Goal: Entertainment & Leisure: Consume media (video, audio)

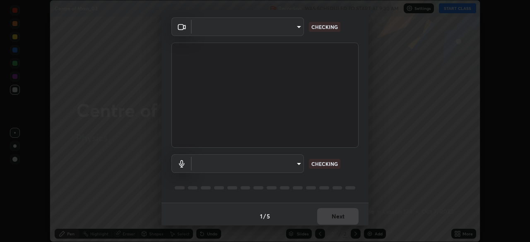
scroll to position [29, 0]
type input "a9133dad2e918d9e43cacff0d24315f55d9a531cdf13b35ee7ee266ddbc74882"
type input "2ee99eba62caab97a2905d09126a2f4531f8a74366fa5192b0f1e1518bfa4558"
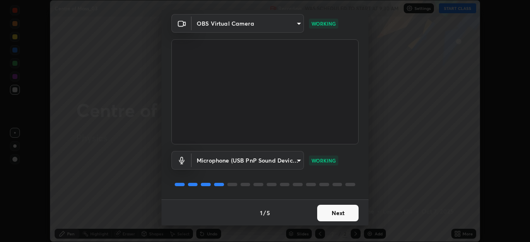
click at [330, 212] on button "Next" at bounding box center [337, 213] width 41 height 17
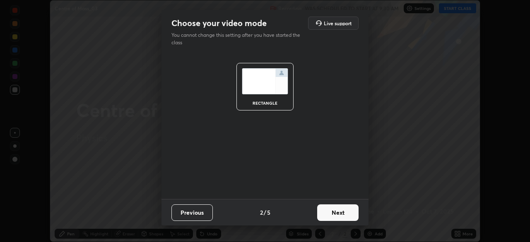
scroll to position [0, 0]
click at [334, 212] on button "Next" at bounding box center [337, 213] width 41 height 17
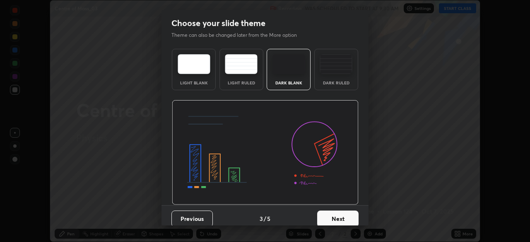
click at [332, 215] on button "Next" at bounding box center [337, 219] width 41 height 17
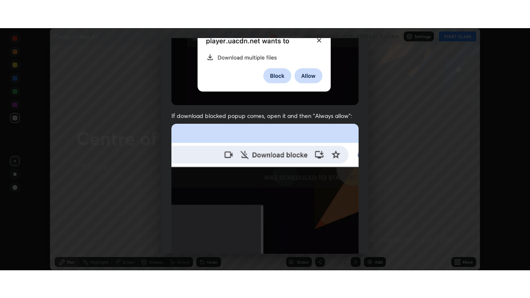
scroll to position [198, 0]
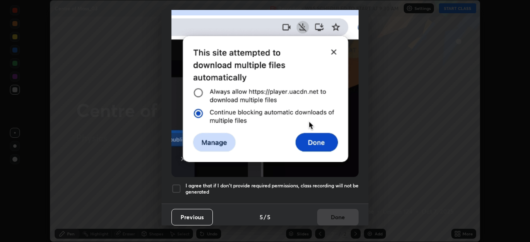
click at [179, 185] on div at bounding box center [177, 189] width 10 height 10
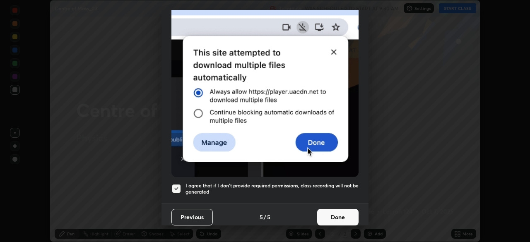
click at [341, 215] on button "Done" at bounding box center [337, 217] width 41 height 17
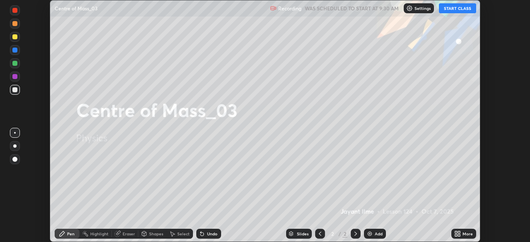
click at [457, 10] on button "START CLASS" at bounding box center [457, 8] width 37 height 10
click at [457, 234] on icon at bounding box center [458, 234] width 7 height 7
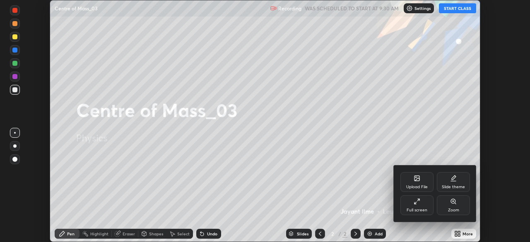
click at [428, 207] on div "Full screen" at bounding box center [417, 206] width 33 height 20
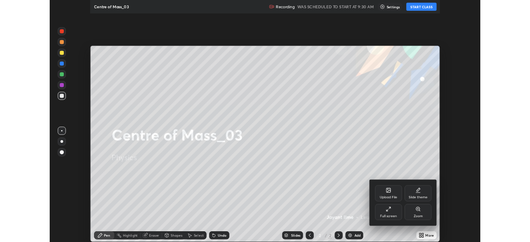
scroll to position [298, 530]
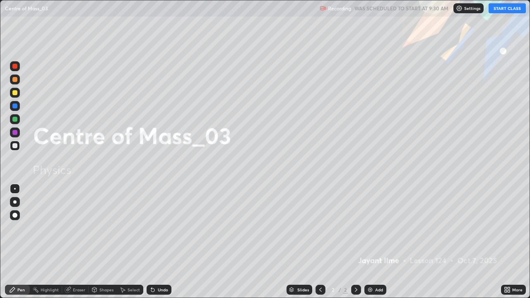
click at [377, 242] on div "Add" at bounding box center [379, 290] width 8 height 4
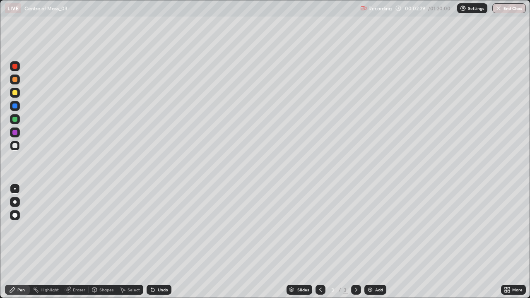
click at [1, 0] on div "LIVE Centre of Mass_03 Recording 00:02:29 / 01:20:00 Settings End Class" at bounding box center [265, 8] width 530 height 17
click at [16, 92] on div at bounding box center [14, 92] width 5 height 5
click at [15, 216] on div at bounding box center [14, 215] width 5 height 5
click at [15, 146] on div at bounding box center [14, 145] width 5 height 5
click at [158, 242] on div "Undo" at bounding box center [163, 290] width 10 height 4
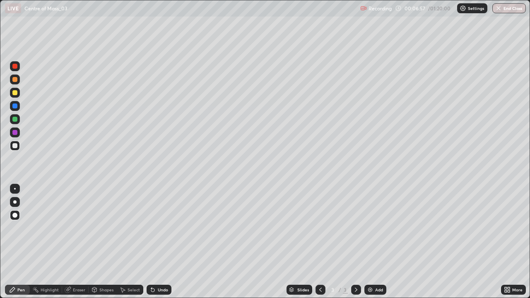
click at [371, 242] on img at bounding box center [370, 290] width 7 height 7
click at [15, 94] on div at bounding box center [14, 92] width 5 height 5
click at [3, 0] on div "LIVE Centre of Mass_03 Recording 00:07:10 / 01:20:00 Settings End Class" at bounding box center [265, 8] width 530 height 17
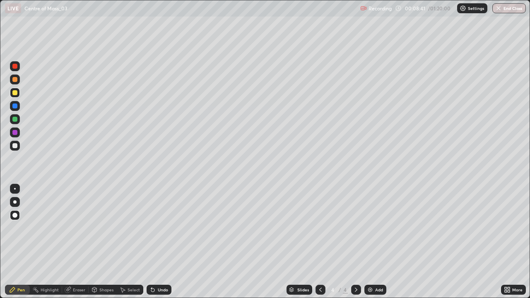
click at [16, 146] on div at bounding box center [14, 145] width 5 height 5
click at [15, 94] on div at bounding box center [14, 92] width 5 height 5
click at [17, 145] on div at bounding box center [14, 145] width 5 height 5
click at [17, 96] on div at bounding box center [15, 93] width 10 height 10
click at [15, 96] on div at bounding box center [15, 93] width 10 height 10
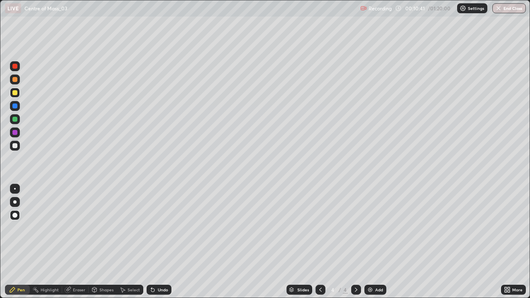
click at [16, 145] on div at bounding box center [14, 145] width 5 height 5
click at [375, 242] on div "Add" at bounding box center [379, 290] width 8 height 4
click at [316, 242] on div at bounding box center [321, 290] width 10 height 10
click at [373, 242] on img at bounding box center [370, 290] width 7 height 7
click at [15, 94] on div at bounding box center [14, 92] width 5 height 5
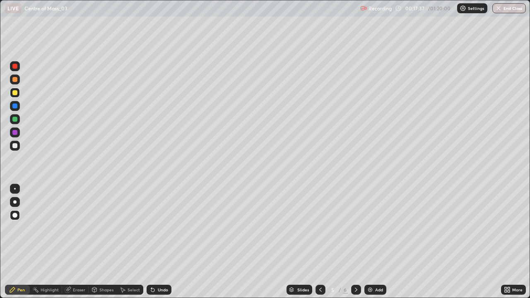
click at [14, 220] on div at bounding box center [15, 215] width 10 height 10
click at [16, 150] on div at bounding box center [15, 146] width 10 height 10
click at [160, 242] on div "Undo" at bounding box center [163, 290] width 10 height 4
click at [159, 242] on div "Undo" at bounding box center [163, 290] width 10 height 4
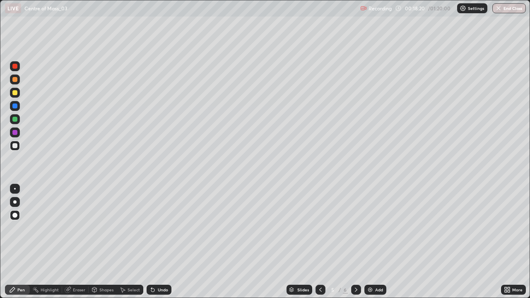
click at [158, 242] on div "Undo" at bounding box center [163, 290] width 10 height 4
click at [159, 242] on div "Undo" at bounding box center [163, 290] width 10 height 4
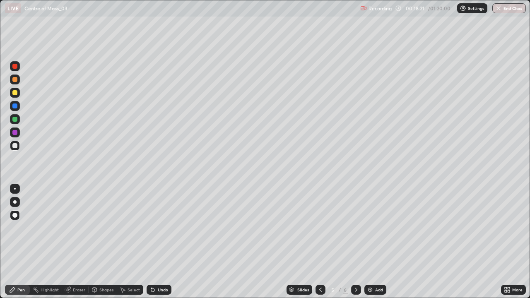
click at [160, 242] on div "Undo" at bounding box center [163, 290] width 10 height 4
click at [162, 242] on div "Undo" at bounding box center [163, 290] width 10 height 4
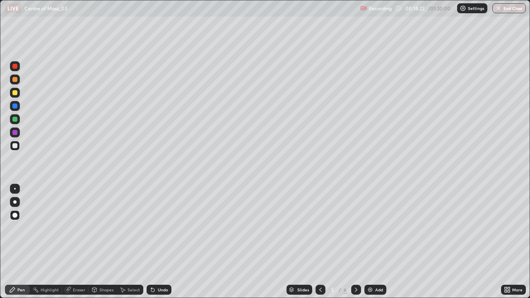
click at [162, 242] on div "Undo" at bounding box center [163, 290] width 10 height 4
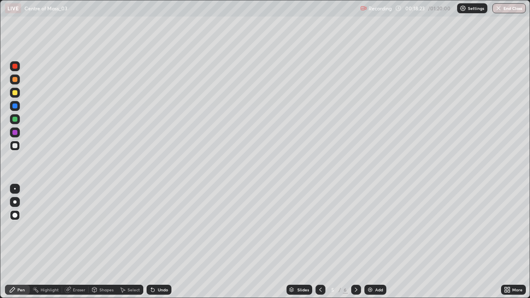
click at [162, 242] on div "Undo" at bounding box center [163, 290] width 10 height 4
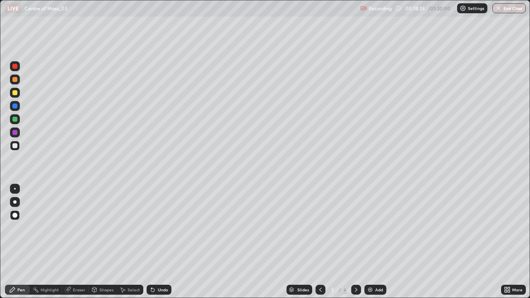
click at [162, 242] on div "Undo" at bounding box center [163, 290] width 10 height 4
click at [163, 242] on div "Undo" at bounding box center [163, 290] width 10 height 4
click at [161, 242] on div "Undo" at bounding box center [163, 290] width 10 height 4
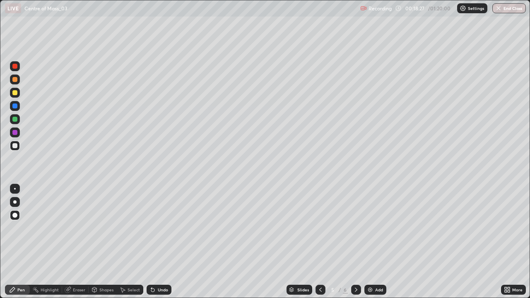
click at [16, 145] on div at bounding box center [14, 145] width 5 height 5
click at [162, 242] on div "Undo" at bounding box center [163, 290] width 10 height 4
click at [15, 120] on div at bounding box center [14, 119] width 5 height 5
click at [370, 242] on img at bounding box center [370, 290] width 7 height 7
click at [320, 242] on icon at bounding box center [320, 290] width 7 height 7
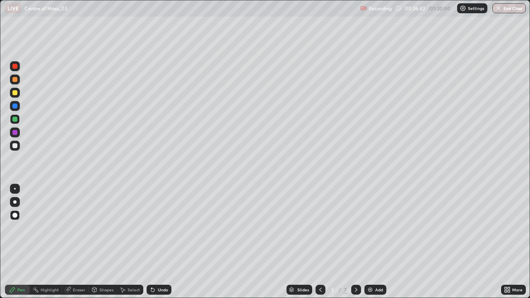
click at [356, 242] on icon at bounding box center [356, 290] width 7 height 7
click at [16, 143] on div at bounding box center [14, 145] width 5 height 5
click at [19, 119] on div at bounding box center [15, 119] width 10 height 10
click at [16, 134] on div at bounding box center [14, 132] width 5 height 5
click at [16, 93] on div at bounding box center [14, 92] width 5 height 5
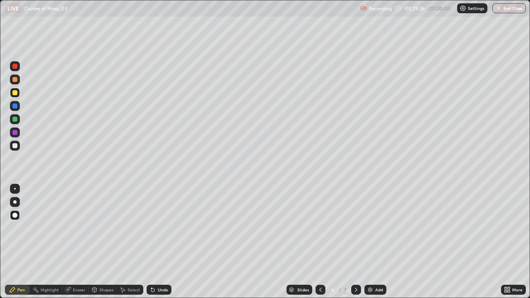
click at [14, 106] on div at bounding box center [14, 106] width 5 height 5
click at [17, 145] on div at bounding box center [14, 145] width 5 height 5
click at [162, 242] on div "Undo" at bounding box center [163, 290] width 10 height 4
click at [10, 97] on div at bounding box center [15, 92] width 10 height 13
click at [13, 94] on div at bounding box center [14, 92] width 5 height 5
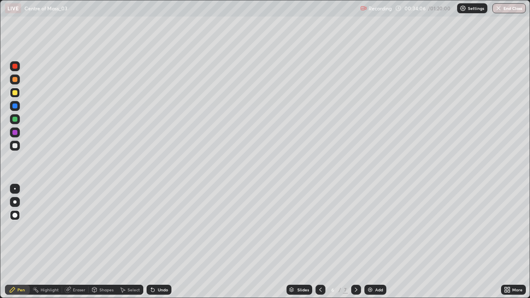
click at [370, 242] on img at bounding box center [370, 290] width 7 height 7
click at [16, 149] on div at bounding box center [15, 146] width 10 height 10
click at [15, 96] on div at bounding box center [15, 93] width 10 height 10
click at [17, 148] on div at bounding box center [14, 145] width 5 height 5
click at [15, 106] on div at bounding box center [14, 106] width 5 height 5
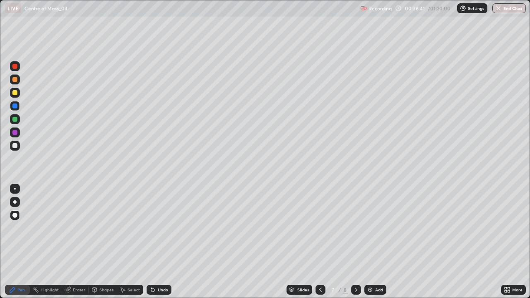
click at [15, 149] on div at bounding box center [15, 146] width 10 height 10
click at [15, 93] on div at bounding box center [14, 92] width 5 height 5
click at [15, 120] on div at bounding box center [14, 119] width 5 height 5
click at [356, 242] on icon at bounding box center [356, 290] width 2 height 4
click at [19, 148] on div at bounding box center [15, 146] width 10 height 10
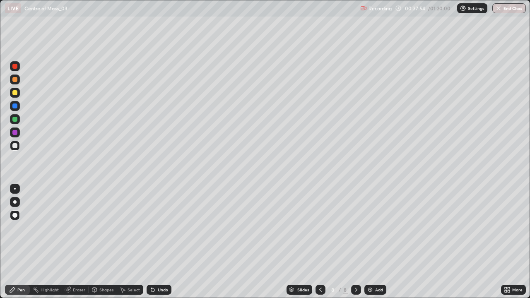
click at [157, 242] on div "Undo" at bounding box center [157, 290] width 28 height 17
click at [16, 119] on div at bounding box center [14, 119] width 5 height 5
click at [16, 145] on div at bounding box center [14, 145] width 5 height 5
click at [375, 242] on div "Add" at bounding box center [379, 290] width 8 height 4
click at [17, 94] on div at bounding box center [14, 92] width 5 height 5
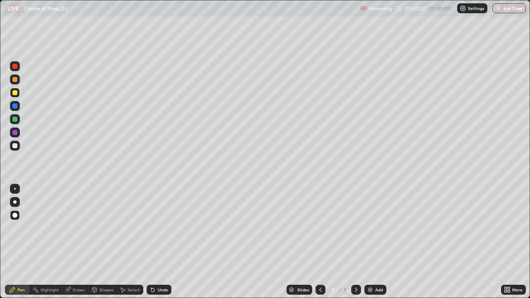
click at [16, 145] on div at bounding box center [14, 145] width 5 height 5
click at [16, 108] on div at bounding box center [14, 106] width 5 height 5
click at [77, 242] on div "Eraser" at bounding box center [79, 290] width 12 height 4
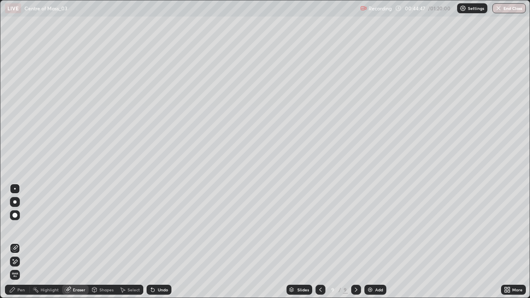
click at [15, 242] on icon at bounding box center [15, 262] width 5 height 4
click at [15, 242] on icon at bounding box center [15, 248] width 7 height 7
click at [13, 242] on icon at bounding box center [12, 290] width 5 height 5
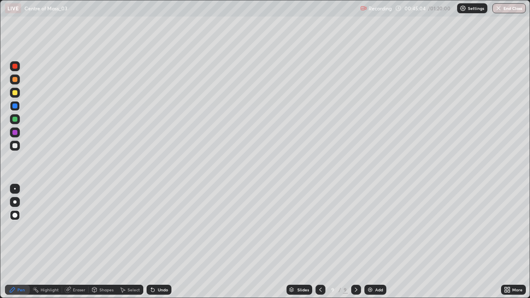
click at [15, 146] on div at bounding box center [14, 145] width 5 height 5
click at [17, 121] on div at bounding box center [14, 119] width 5 height 5
click at [16, 145] on div at bounding box center [14, 145] width 5 height 5
click at [355, 242] on icon at bounding box center [356, 290] width 7 height 7
click at [374, 242] on div "Add" at bounding box center [376, 290] width 22 height 10
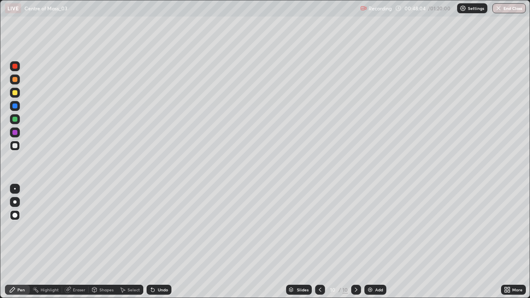
click at [104, 242] on div "Shapes" at bounding box center [103, 290] width 28 height 10
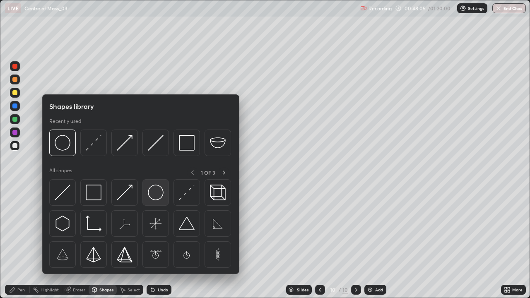
click at [149, 196] on img at bounding box center [156, 193] width 16 height 16
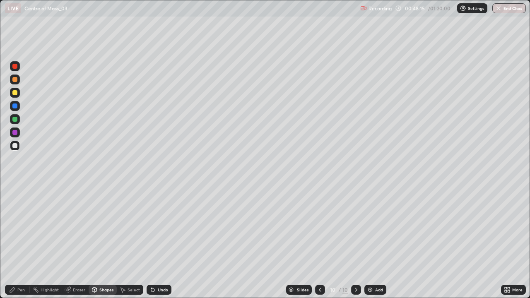
click at [16, 242] on div "Pen" at bounding box center [17, 290] width 25 height 10
click at [15, 93] on div at bounding box center [14, 92] width 5 height 5
click at [15, 94] on div at bounding box center [14, 92] width 5 height 5
click at [152, 242] on icon at bounding box center [152, 290] width 3 height 3
click at [154, 242] on icon at bounding box center [153, 290] width 7 height 7
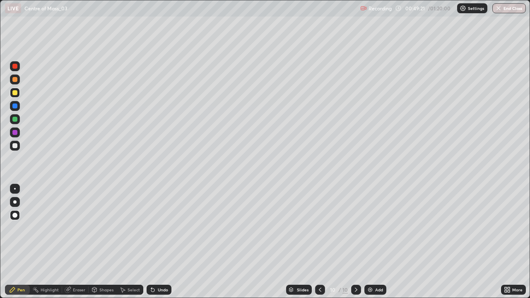
click at [153, 242] on icon at bounding box center [152, 290] width 3 height 3
click at [152, 242] on icon at bounding box center [152, 290] width 3 height 3
click at [154, 242] on icon at bounding box center [153, 290] width 7 height 7
click at [155, 242] on icon at bounding box center [153, 290] width 7 height 7
click at [154, 242] on icon at bounding box center [153, 290] width 7 height 7
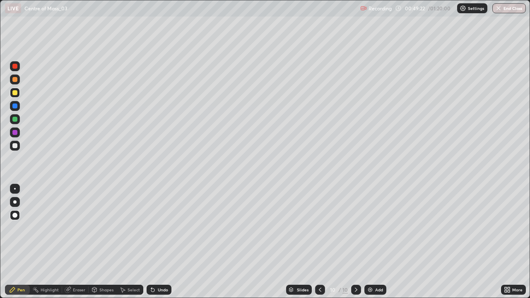
click at [154, 242] on icon at bounding box center [153, 290] width 7 height 7
click at [155, 242] on icon at bounding box center [153, 290] width 7 height 7
click at [154, 242] on icon at bounding box center [153, 290] width 7 height 7
click at [155, 242] on div "Undo" at bounding box center [159, 290] width 25 height 10
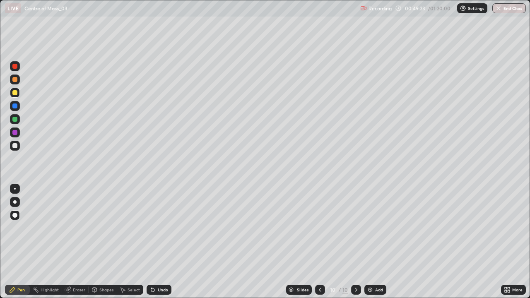
click at [156, 242] on div "Undo" at bounding box center [159, 290] width 25 height 10
click at [158, 242] on div "Undo" at bounding box center [163, 290] width 10 height 4
click at [156, 242] on div "Undo" at bounding box center [159, 290] width 25 height 10
click at [15, 120] on div at bounding box center [14, 119] width 5 height 5
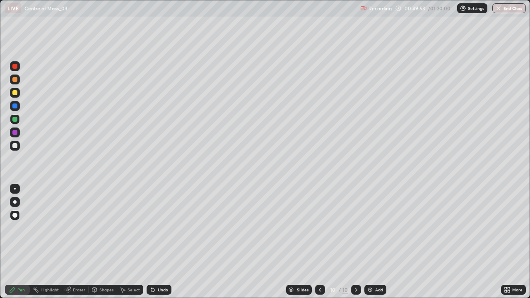
click at [16, 145] on div at bounding box center [14, 145] width 5 height 5
click at [19, 66] on div at bounding box center [15, 66] width 10 height 10
click at [16, 148] on div at bounding box center [15, 146] width 10 height 10
click at [15, 146] on div at bounding box center [14, 145] width 5 height 5
click at [14, 94] on div at bounding box center [14, 92] width 5 height 5
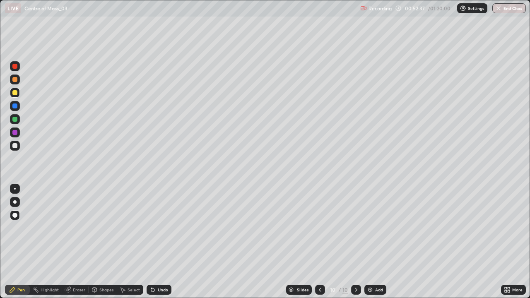
click at [16, 122] on div at bounding box center [15, 119] width 10 height 10
click at [17, 132] on div at bounding box center [14, 132] width 5 height 5
click at [315, 242] on div at bounding box center [320, 290] width 10 height 10
click at [353, 242] on icon at bounding box center [356, 290] width 7 height 7
click at [371, 242] on img at bounding box center [370, 290] width 7 height 7
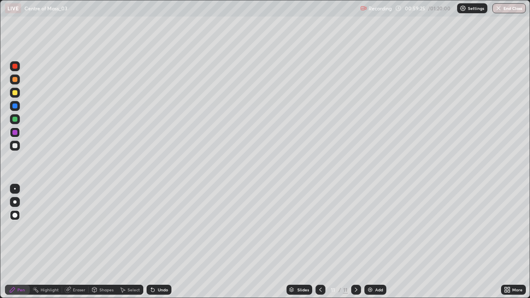
click at [374, 242] on div "Add" at bounding box center [376, 290] width 22 height 10
click at [19, 148] on div at bounding box center [15, 146] width 10 height 10
click at [105, 242] on div "Shapes" at bounding box center [103, 290] width 28 height 10
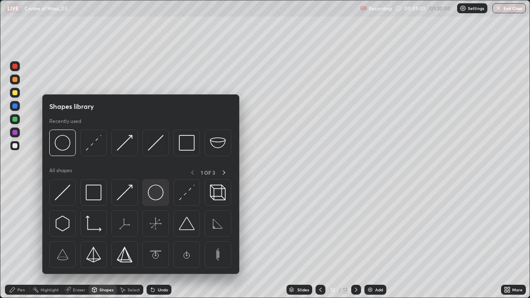
click at [156, 191] on img at bounding box center [156, 193] width 16 height 16
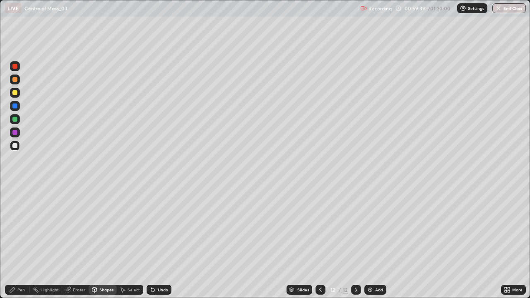
click at [152, 242] on icon at bounding box center [152, 290] width 3 height 3
click at [154, 242] on icon at bounding box center [153, 290] width 7 height 7
click at [158, 242] on div "Undo" at bounding box center [163, 290] width 10 height 4
click at [18, 242] on div "Pen" at bounding box center [17, 290] width 25 height 10
click at [15, 93] on div at bounding box center [14, 92] width 5 height 5
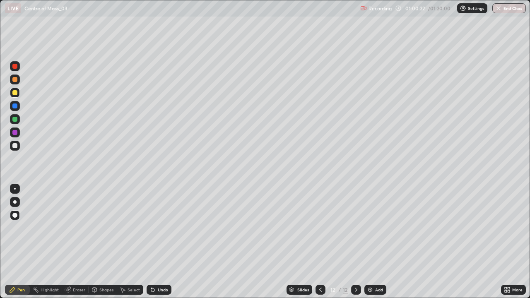
click at [158, 242] on div "Undo" at bounding box center [159, 290] width 25 height 10
click at [18, 121] on div at bounding box center [15, 119] width 10 height 10
click at [17, 93] on div at bounding box center [14, 92] width 5 height 5
click at [16, 149] on div at bounding box center [15, 146] width 10 height 10
click at [16, 145] on div at bounding box center [14, 145] width 5 height 5
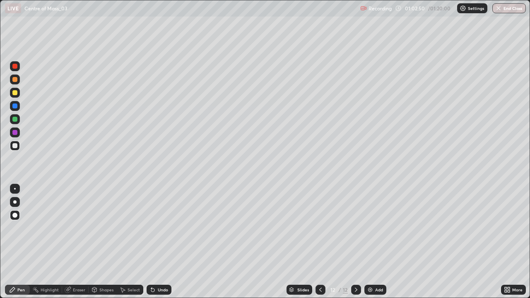
click at [15, 122] on div at bounding box center [15, 119] width 10 height 10
click at [17, 148] on div at bounding box center [15, 146] width 10 height 10
click at [0, 0] on div "LIVE Centre of Mass_03 Recording 01:03:17 / 01:20:00 Settings End Class" at bounding box center [265, 8] width 530 height 17
click at [316, 242] on div at bounding box center [321, 290] width 10 height 10
click at [318, 242] on icon at bounding box center [320, 290] width 7 height 7
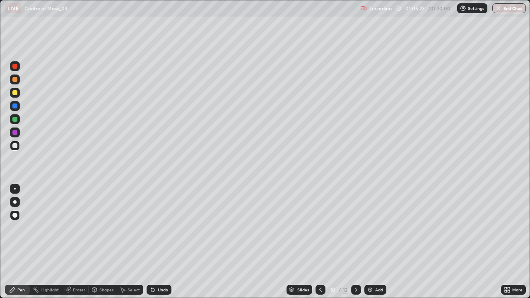
click at [356, 242] on icon at bounding box center [356, 290] width 7 height 7
click at [354, 242] on icon at bounding box center [356, 290] width 7 height 7
click at [378, 242] on div "Add" at bounding box center [379, 290] width 8 height 4
click at [15, 94] on div at bounding box center [14, 92] width 5 height 5
click at [16, 148] on div at bounding box center [14, 145] width 5 height 5
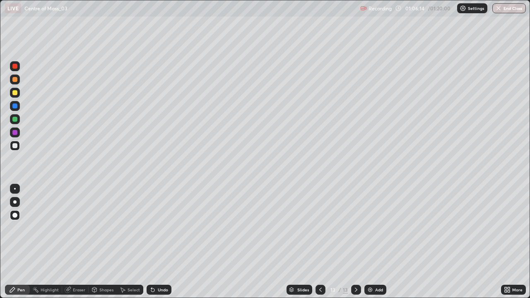
click at [17, 147] on div at bounding box center [14, 145] width 5 height 5
click at [506, 8] on button "End Class" at bounding box center [509, 8] width 33 height 10
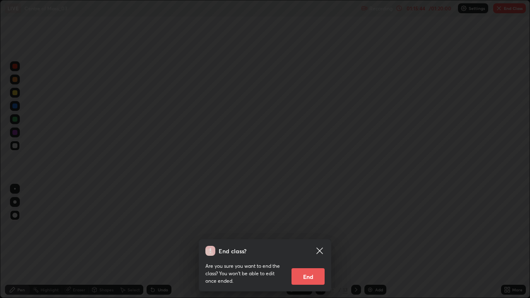
click at [310, 242] on button "End" at bounding box center [308, 277] width 33 height 17
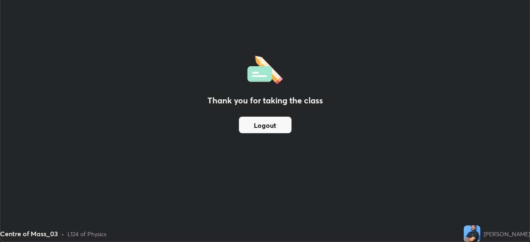
scroll to position [41193, 40905]
